Goal: Transaction & Acquisition: Purchase product/service

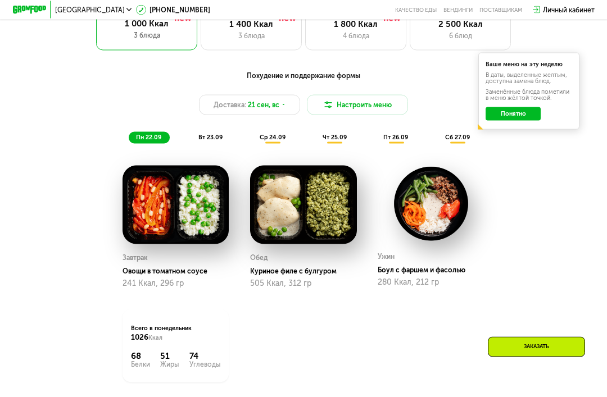
scroll to position [652, 0]
click at [519, 116] on button "Понятно" at bounding box center [513, 113] width 55 height 13
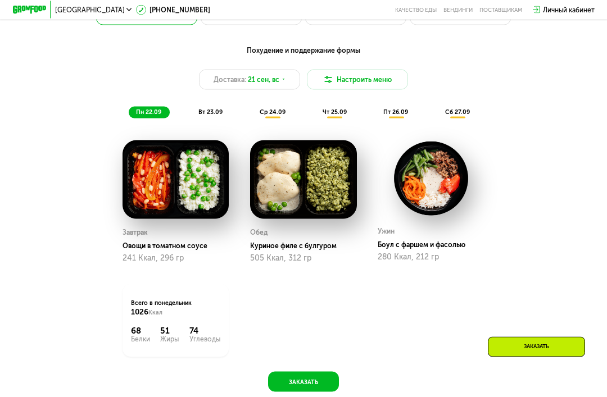
scroll to position [679, 0]
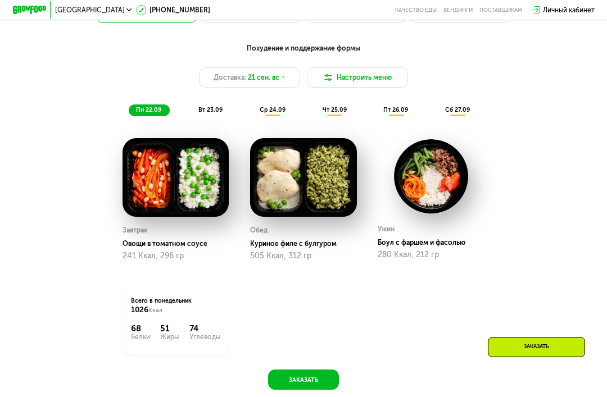
click at [388, 73] on button "Настроить меню" at bounding box center [357, 77] width 101 height 20
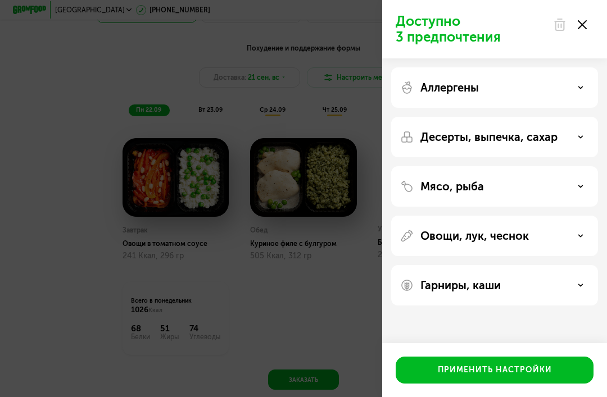
click at [578, 88] on icon at bounding box center [581, 88] width 6 height 6
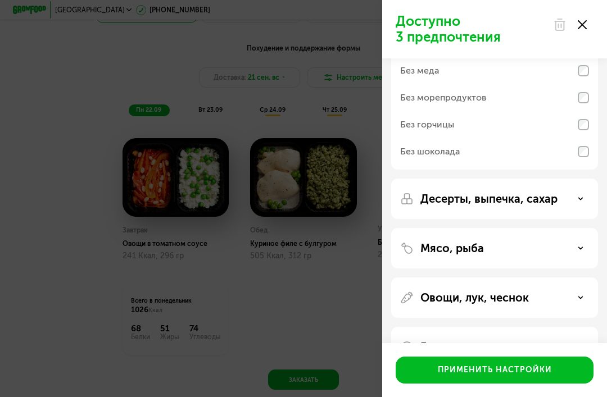
scroll to position [109, 0]
click at [539, 247] on div "Мясо, рыба" at bounding box center [494, 248] width 189 height 13
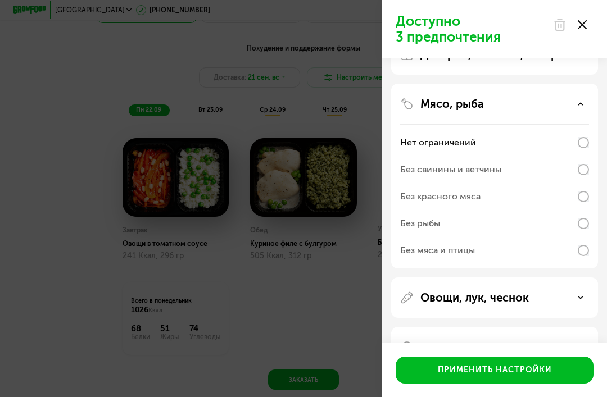
scroll to position [254, 0]
click at [522, 196] on div "Без красного мяса" at bounding box center [494, 197] width 189 height 27
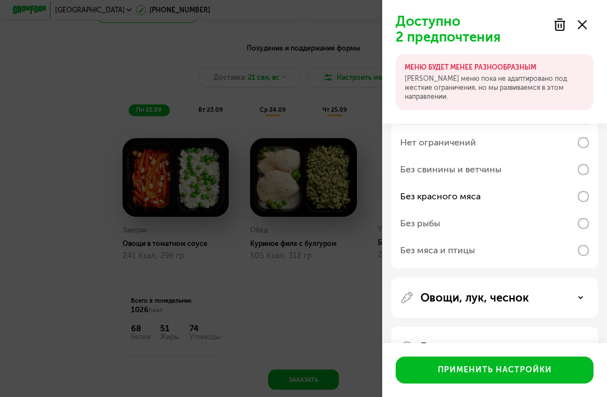
scroll to position [310, 0]
click at [559, 296] on div "Овощи, лук, чеснок" at bounding box center [494, 298] width 189 height 13
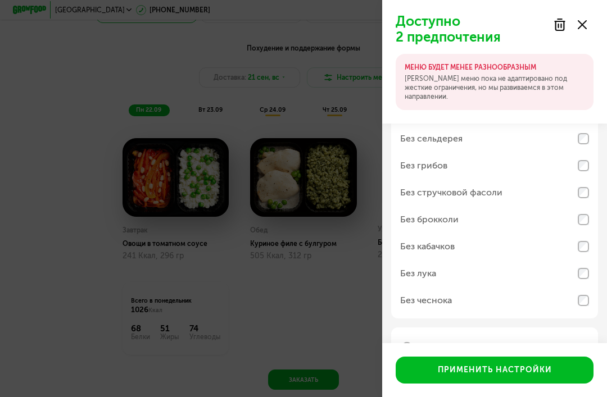
click at [572, 349] on div "Гарниры, каши" at bounding box center [494, 347] width 189 height 13
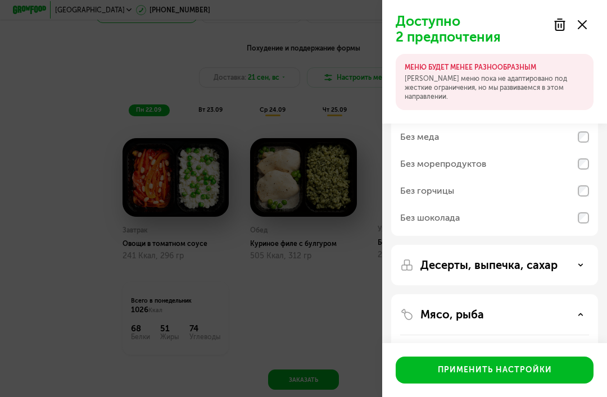
scroll to position [91, 0]
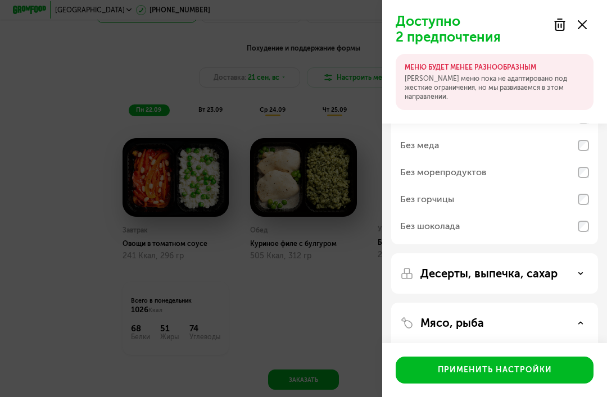
click at [536, 272] on p "Десерты, выпечка, сахар" at bounding box center [488, 273] width 137 height 13
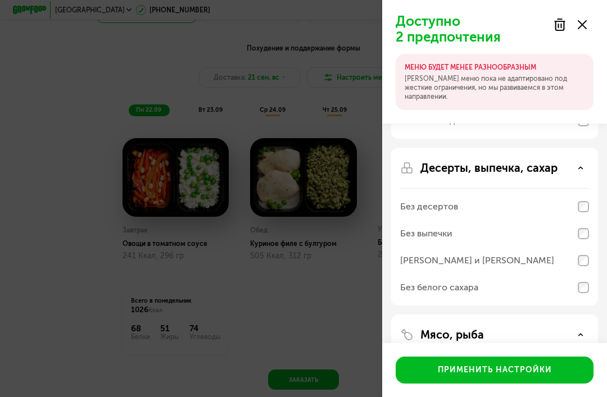
scroll to position [198, 0]
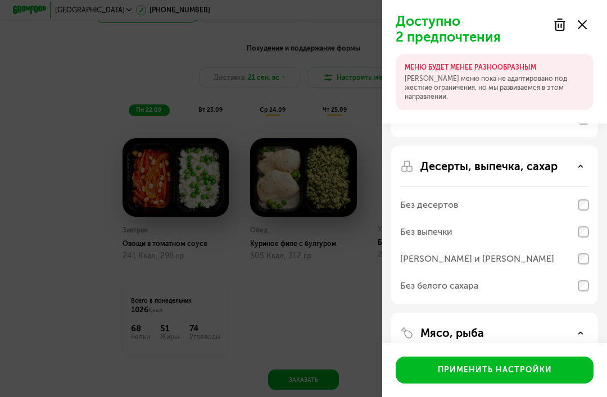
click at [527, 292] on div "Без белого сахара" at bounding box center [494, 286] width 189 height 27
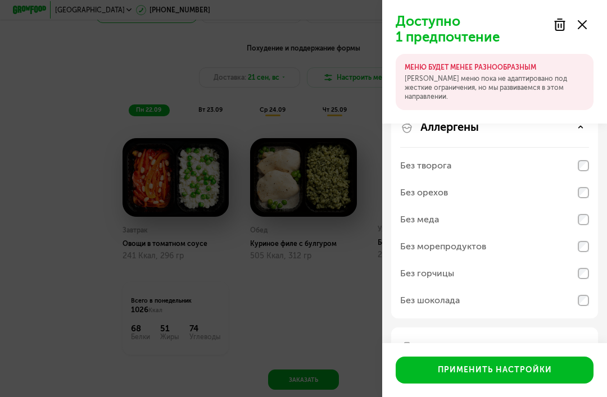
scroll to position [16, 0]
click at [569, 384] on button "Применить настройки" at bounding box center [495, 370] width 198 height 27
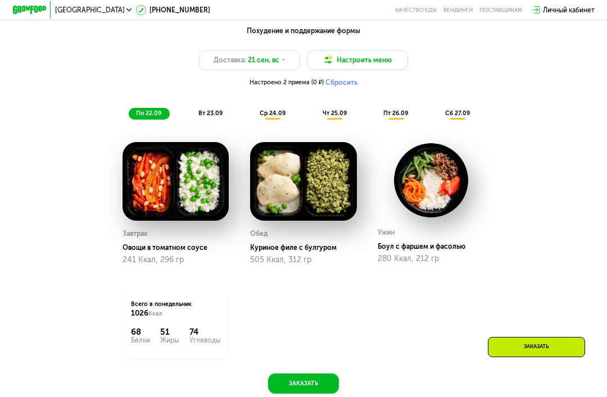
scroll to position [714, 0]
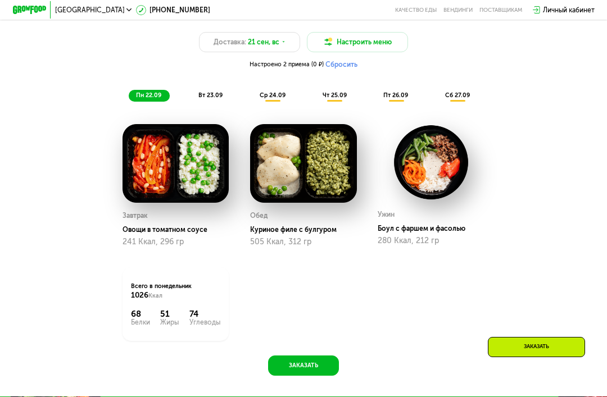
click at [445, 182] on img at bounding box center [431, 162] width 107 height 76
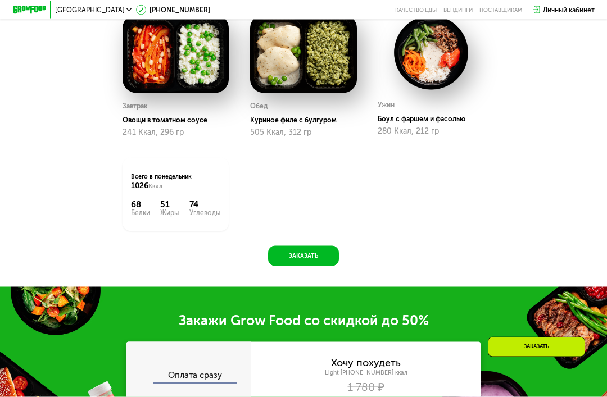
click at [127, 210] on div "Всего в [DATE] 1026 Ккал 68 Белки 51 Жиры 74 Углеводы" at bounding box center [176, 195] width 107 height 74
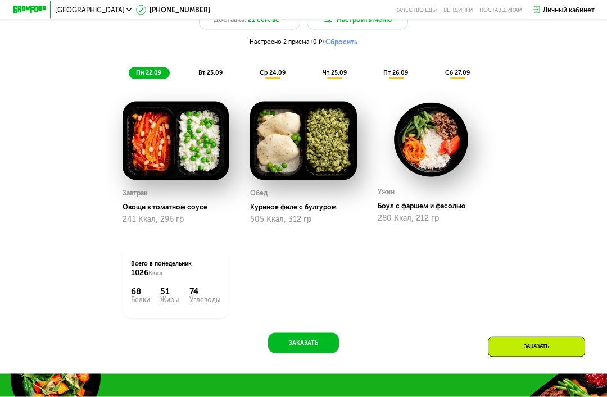
scroll to position [735, 0]
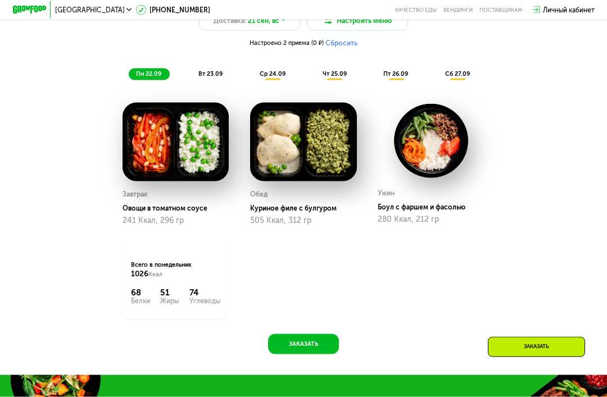
click at [197, 64] on div "Похудение и поддержание формы Доставка: [DATE] Настроить меню Настроено 2 прием…" at bounding box center [303, 34] width 499 height 94
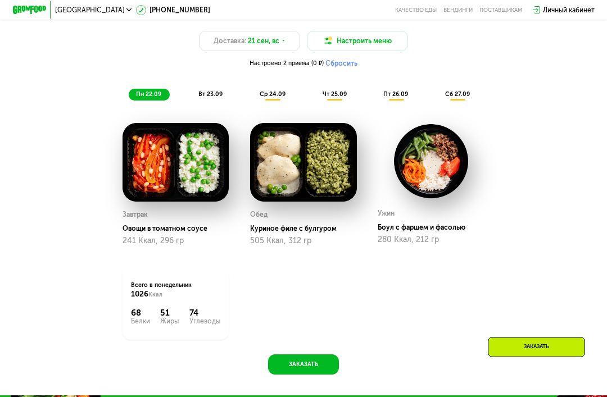
scroll to position [715, 0]
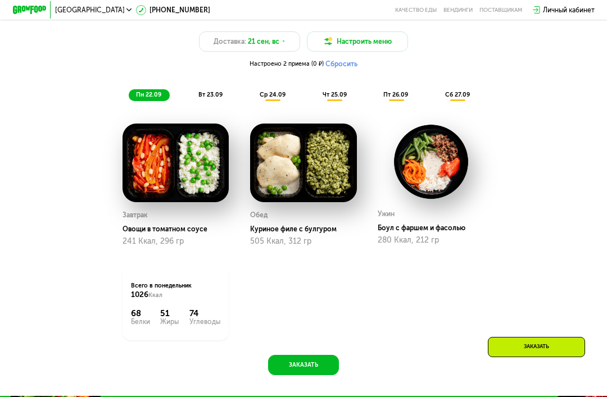
click at [204, 100] on div "вт 23.09" at bounding box center [211, 95] width 40 height 12
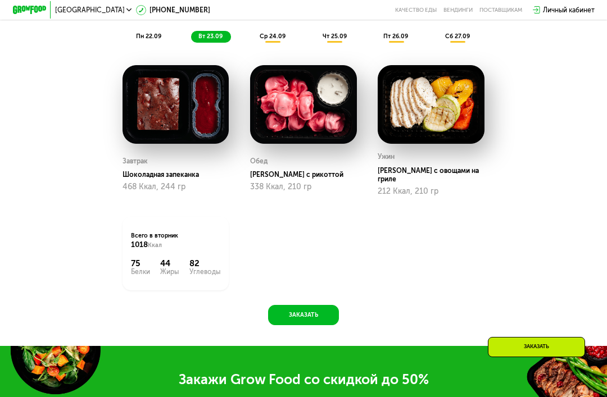
scroll to position [768, 0]
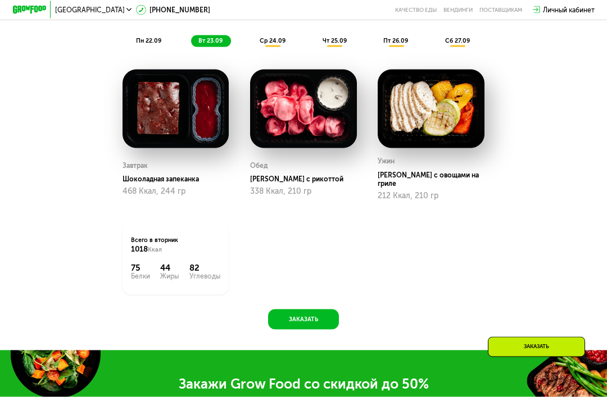
click at [263, 37] on span "ср 24.09" at bounding box center [273, 40] width 26 height 7
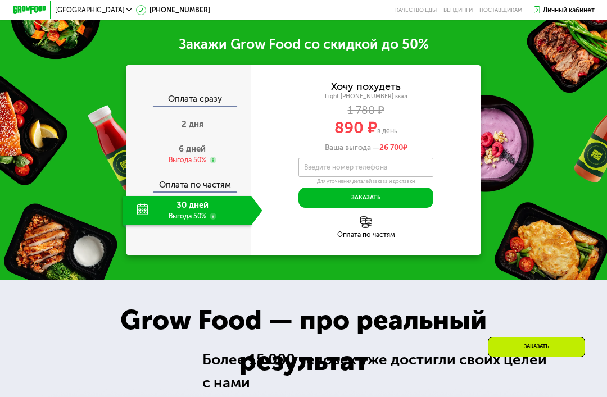
scroll to position [1163, 0]
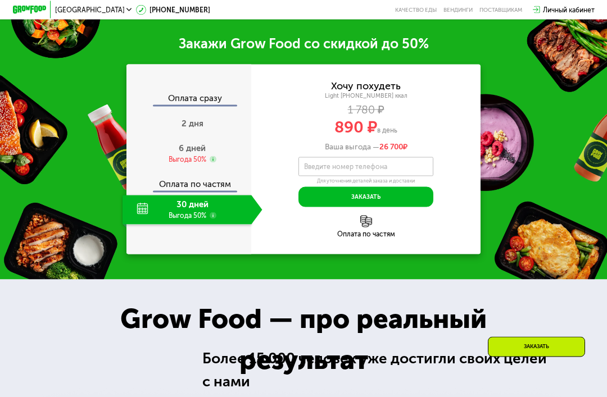
click at [181, 143] on span "6 дней" at bounding box center [192, 148] width 27 height 10
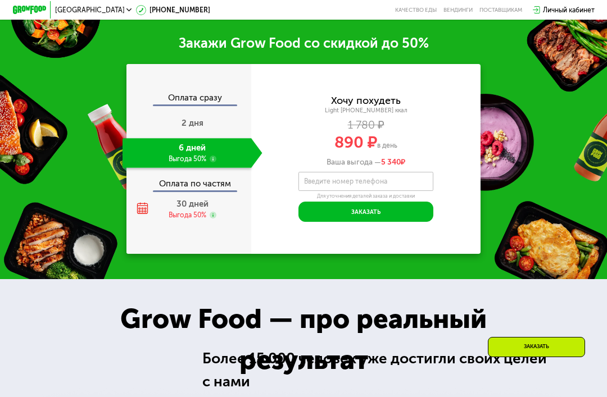
click at [183, 199] on span "30 дней" at bounding box center [193, 204] width 32 height 10
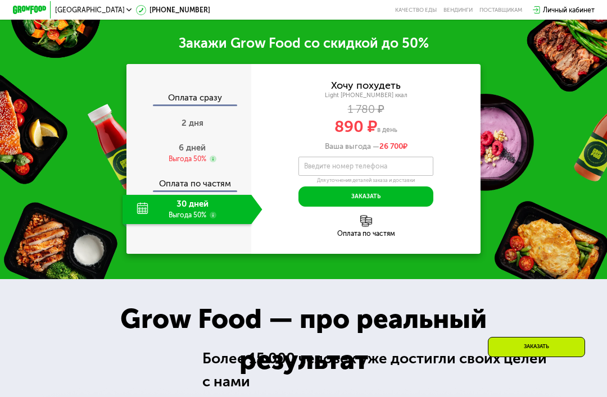
click at [185, 143] on span "6 дней" at bounding box center [192, 148] width 27 height 10
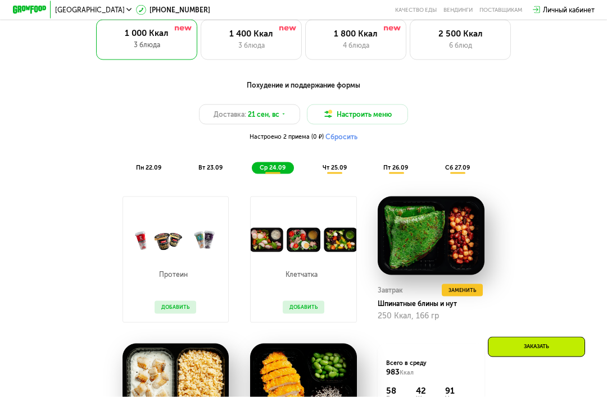
click at [144, 171] on div "пн 22.09" at bounding box center [150, 168] width 42 height 12
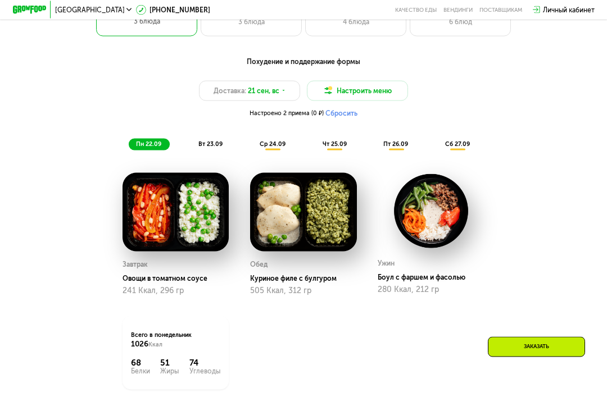
scroll to position [749, 0]
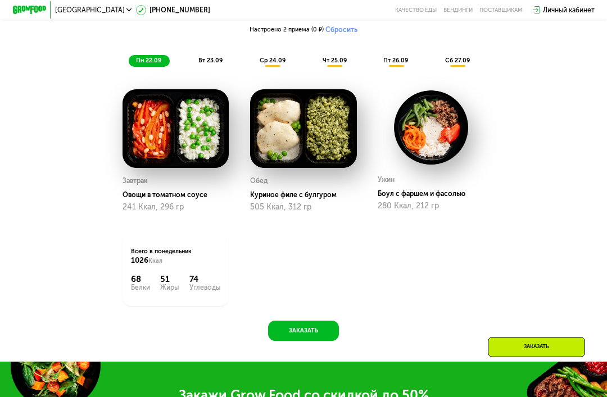
click at [441, 138] on img at bounding box center [431, 127] width 107 height 76
click at [436, 197] on div "Боул с фаршем и фасолью" at bounding box center [435, 194] width 114 height 8
click at [446, 143] on img at bounding box center [431, 127] width 107 height 76
click at [389, 192] on div "Боул с фаршем и фасолью" at bounding box center [435, 194] width 114 height 8
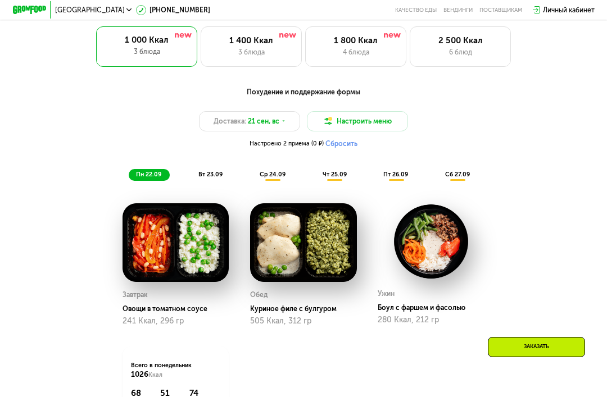
scroll to position [635, 0]
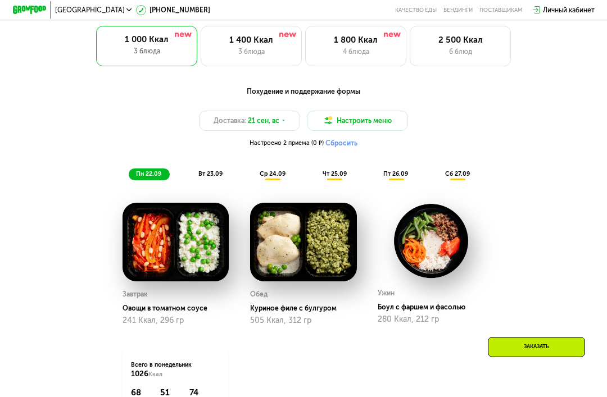
click at [269, 174] on span "ср 24.09" at bounding box center [273, 173] width 26 height 7
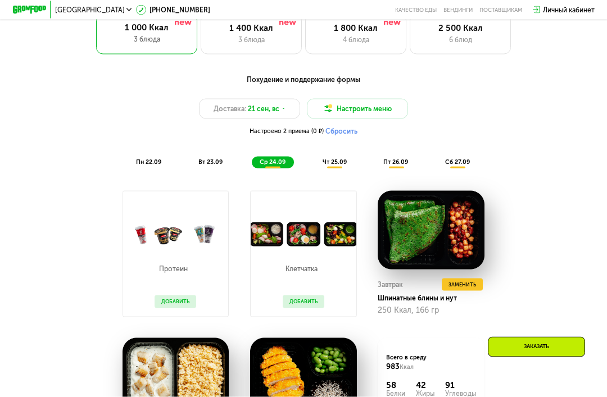
scroll to position [648, 0]
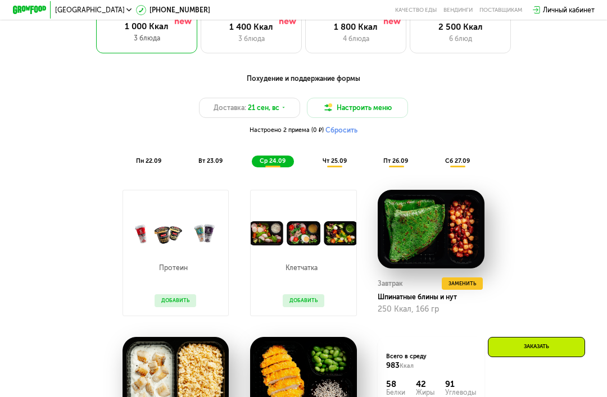
click at [342, 159] on span "чт 25.09" at bounding box center [335, 160] width 24 height 7
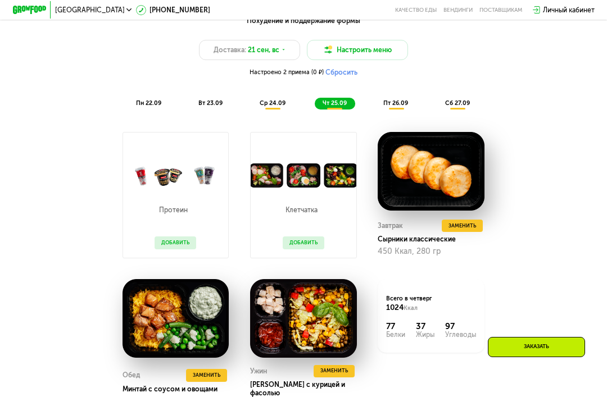
scroll to position [706, 0]
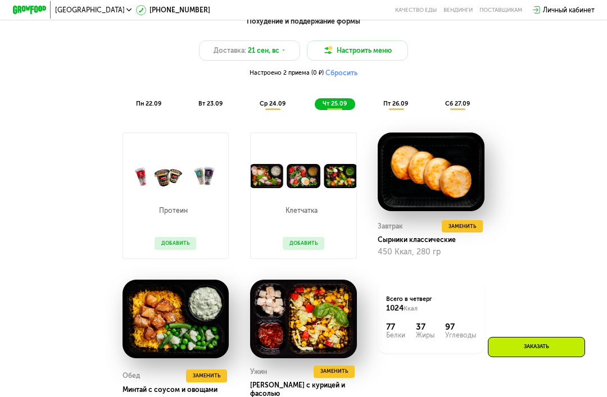
click at [395, 98] on div "пт 26.09" at bounding box center [396, 104] width 41 height 12
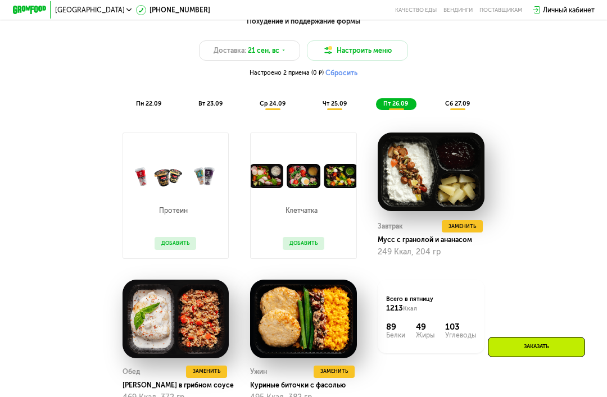
click at [144, 108] on div "пн 22.09" at bounding box center [150, 104] width 42 height 12
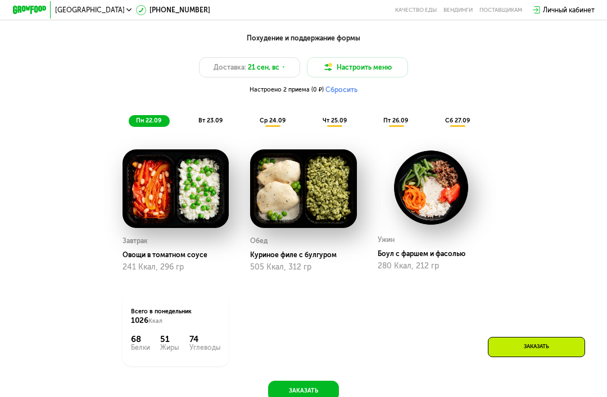
scroll to position [679, 0]
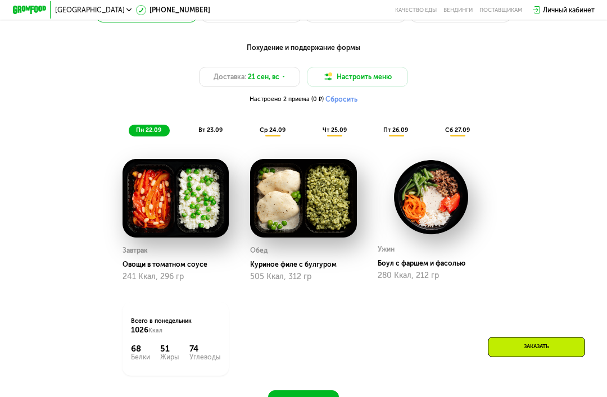
click at [269, 135] on div "ср 24.09" at bounding box center [273, 131] width 42 height 12
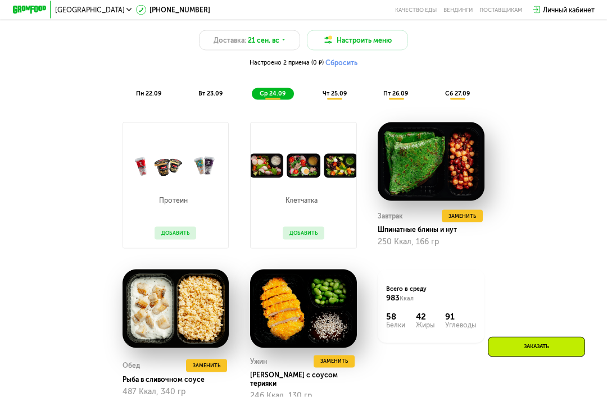
scroll to position [716, 0]
click at [165, 237] on button "Добавить" at bounding box center [176, 233] width 42 height 13
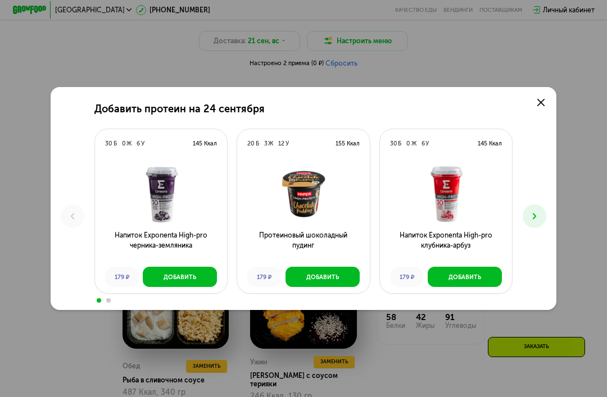
scroll to position [688, 0]
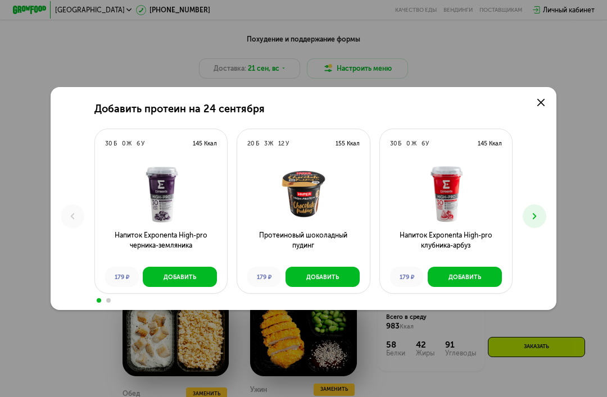
click at [530, 206] on button at bounding box center [535, 217] width 24 height 24
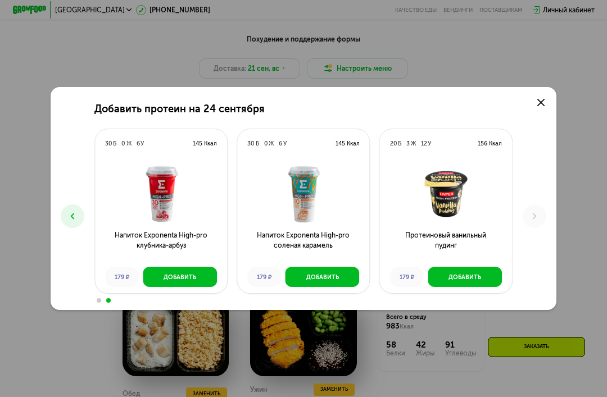
click at [534, 107] on link at bounding box center [540, 102] width 17 height 17
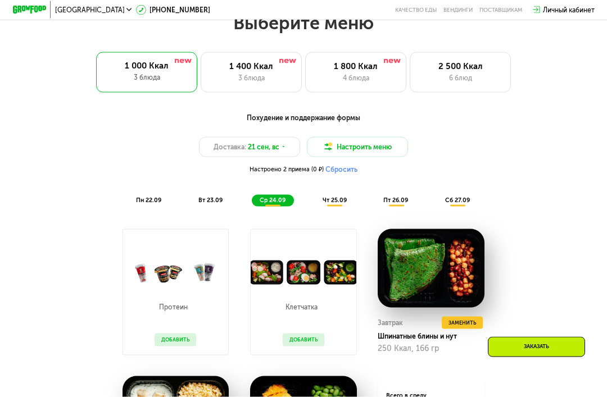
scroll to position [606, 0]
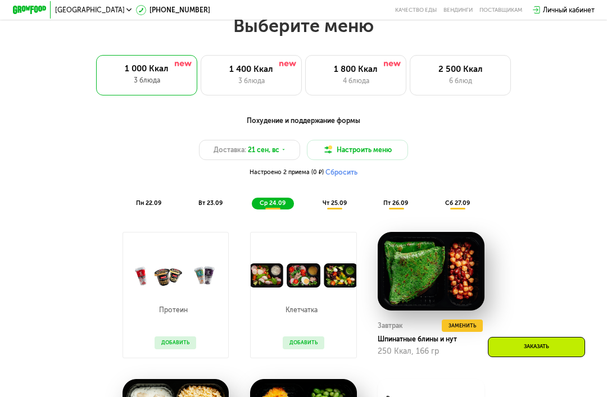
click at [385, 88] on div "1 800 Ккал 4 блюда" at bounding box center [355, 75] width 101 height 40
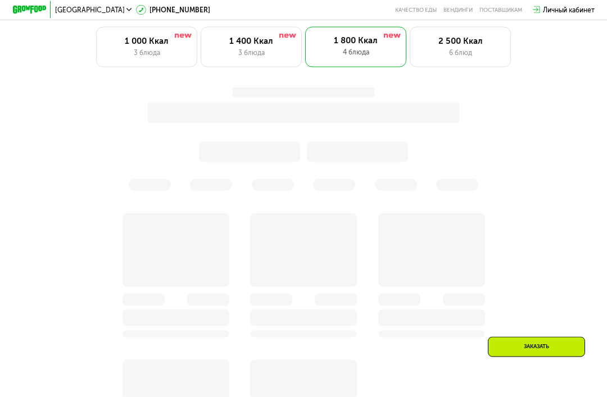
scroll to position [635, 0]
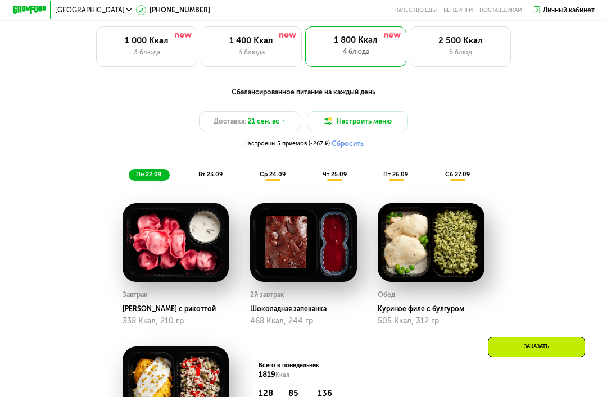
click at [229, 49] on div "3 блюда" at bounding box center [251, 52] width 83 height 10
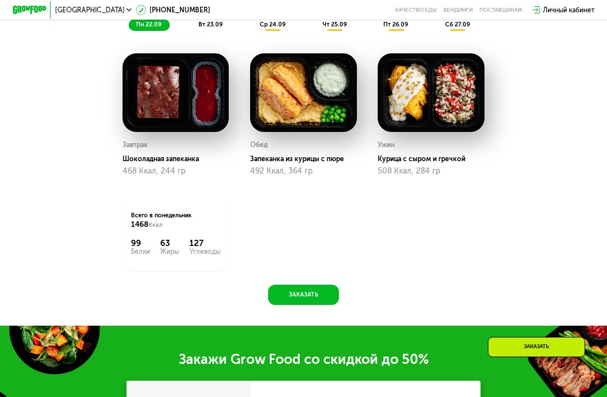
scroll to position [788, 0]
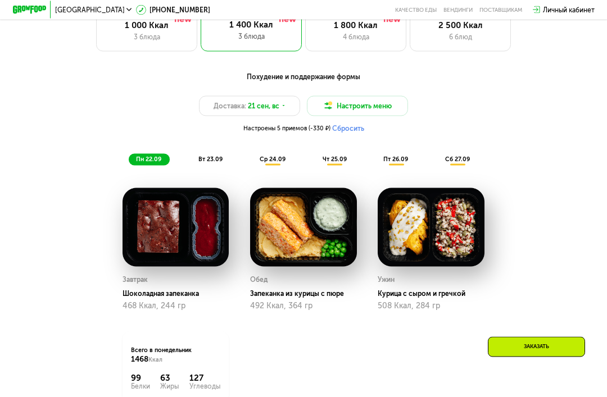
click at [196, 155] on div "вт 23.09" at bounding box center [211, 160] width 40 height 12
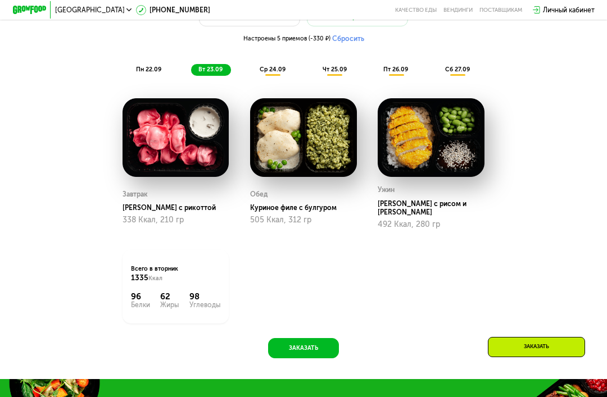
scroll to position [737, 0]
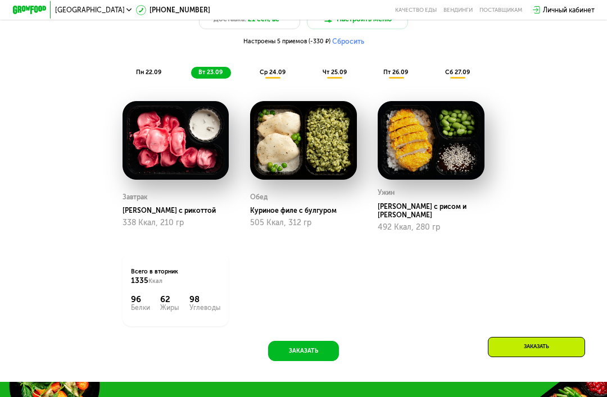
click at [268, 67] on div "ср 24.09" at bounding box center [273, 73] width 42 height 12
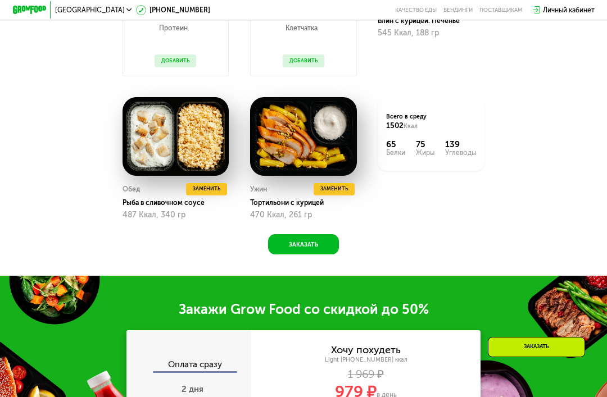
scroll to position [890, 0]
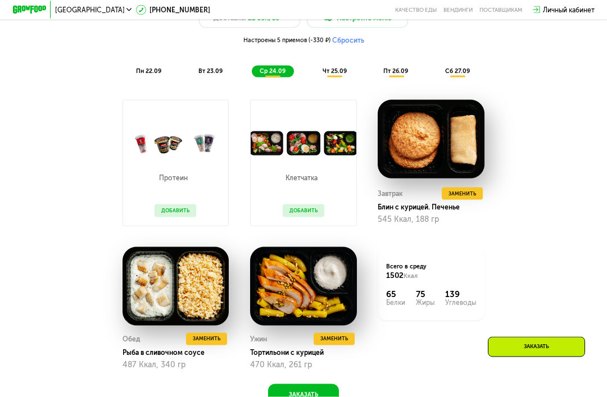
click at [331, 66] on div "чт 25.09" at bounding box center [335, 72] width 40 height 12
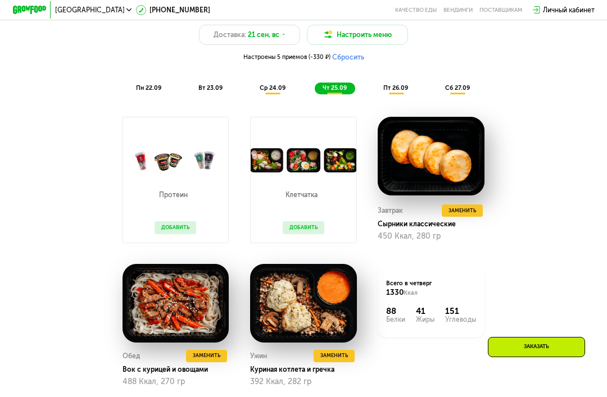
scroll to position [718, 0]
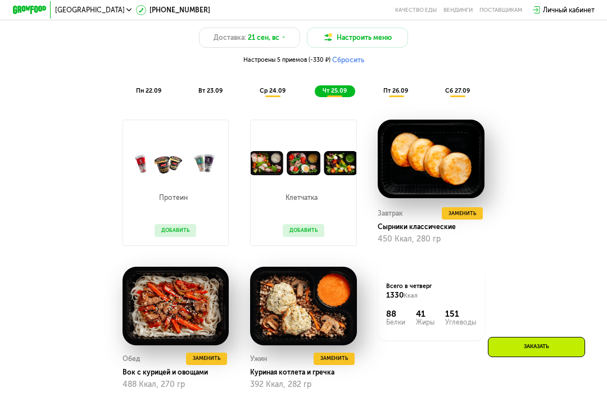
click at [405, 91] on span "пт 26.09" at bounding box center [395, 90] width 25 height 7
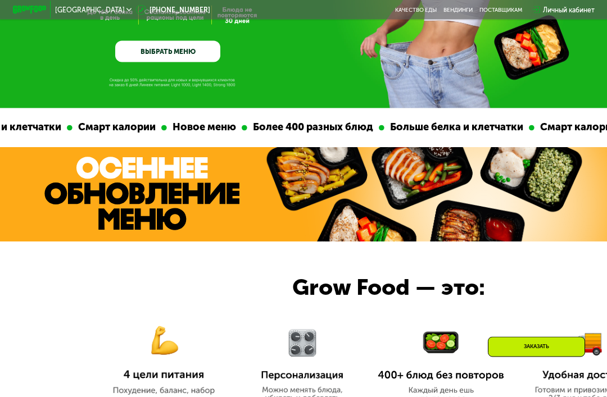
scroll to position [0, 0]
